Goal: Task Accomplishment & Management: Manage account settings

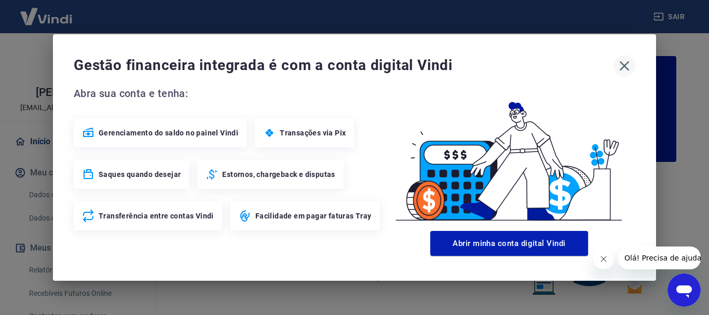
click at [621, 69] on icon "button" at bounding box center [624, 66] width 17 height 17
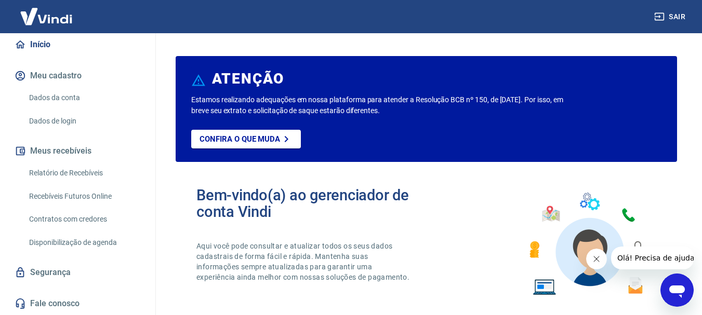
scroll to position [108, 0]
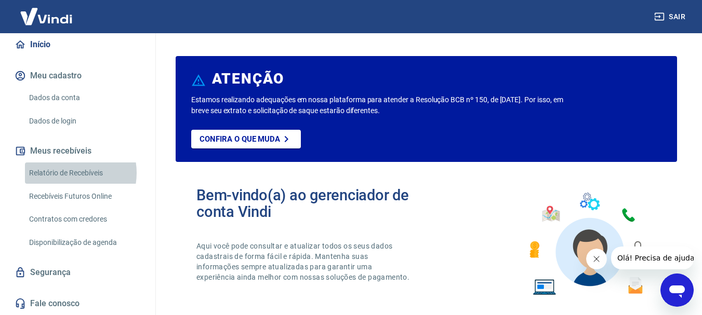
click at [67, 173] on link "Relatório de Recebíveis" at bounding box center [84, 173] width 118 height 21
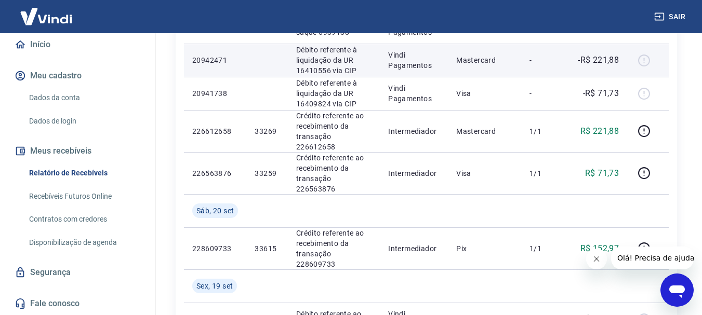
scroll to position [260, 0]
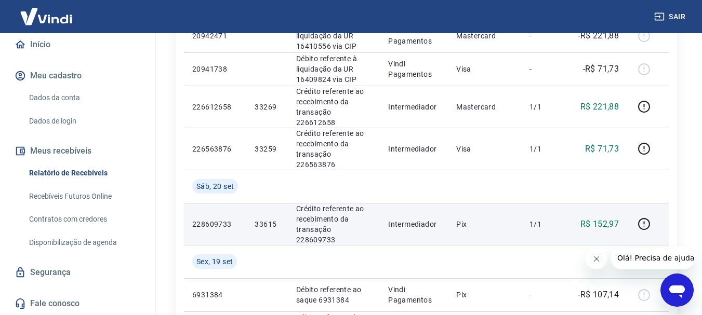
click at [253, 203] on td "33615" at bounding box center [266, 224] width 41 height 42
copy p "33615"
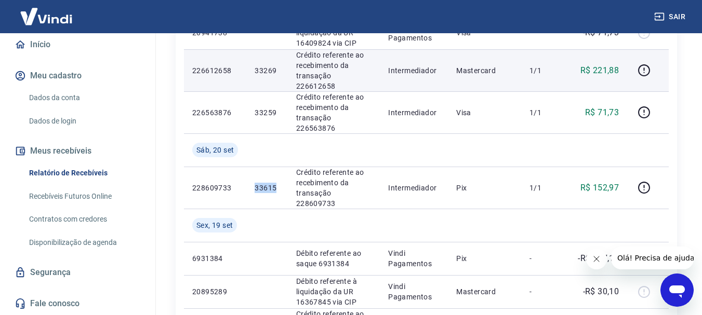
scroll to position [312, 0]
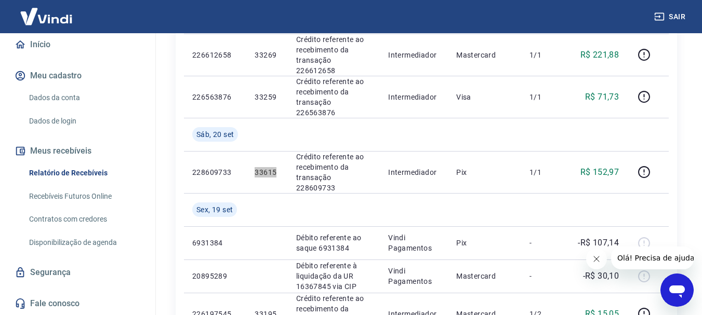
drag, startPoint x: 594, startPoint y: 257, endPoint x: 1116, endPoint y: 453, distance: 558.3
click at [594, 257] on icon "Fechar mensagem da empresa" at bounding box center [596, 259] width 8 height 8
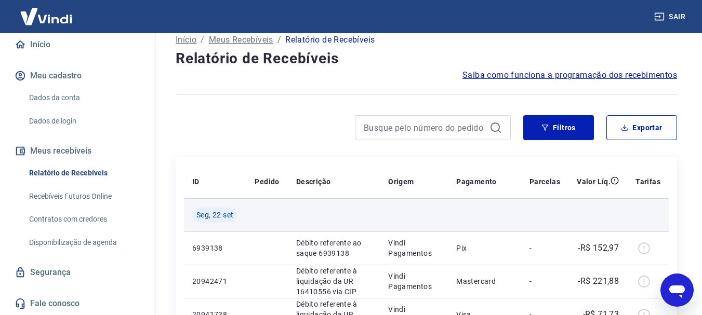
scroll to position [0, 0]
